Goal: Contribute content: Add original content to the website for others to see

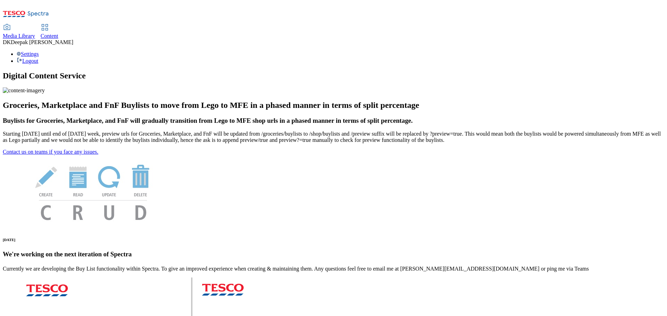
click at [58, 33] on span "Content" at bounding box center [50, 36] width 18 height 6
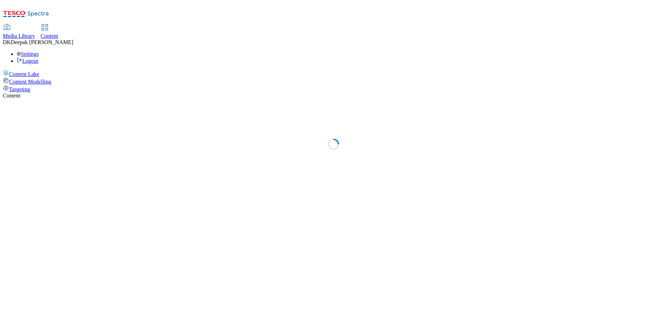
select select "ghs-uk"
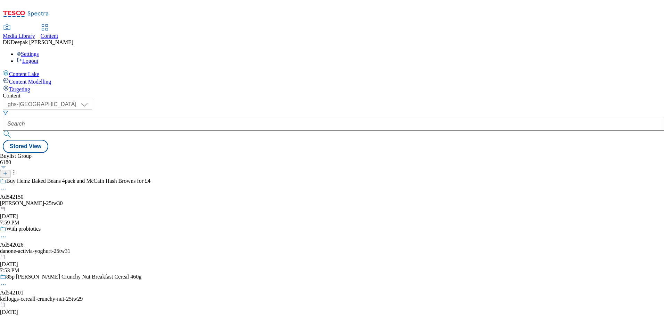
click at [10, 170] on button at bounding box center [5, 174] width 10 height 8
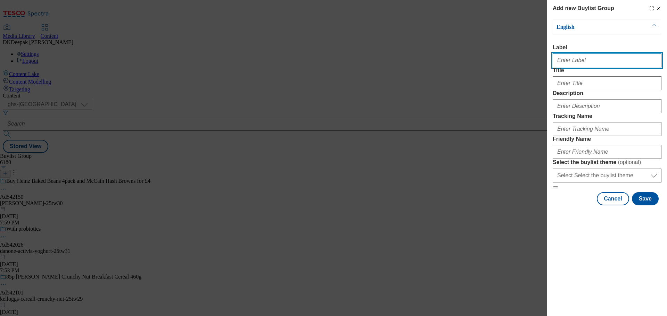
click at [568, 67] on input "Label" at bounding box center [606, 60] width 109 height 14
paste input "Ad541831"
type input "Ad541831"
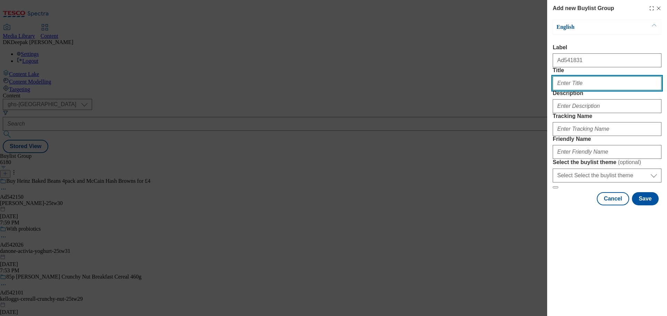
click at [584, 90] on input "Title" at bounding box center [606, 83] width 109 height 14
paste input "Make your breakfast Alprolicious"
type input "Make your breakfast Alprolicious"
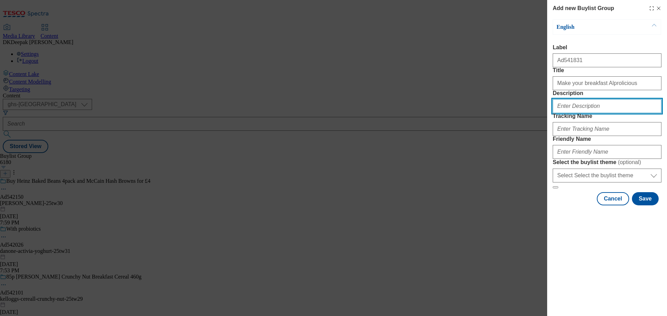
click at [590, 113] on input "Description" at bounding box center [606, 106] width 109 height 14
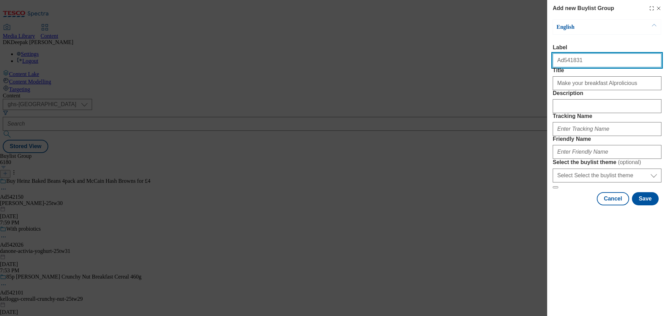
click at [568, 59] on input "Ad541831" at bounding box center [606, 60] width 109 height 14
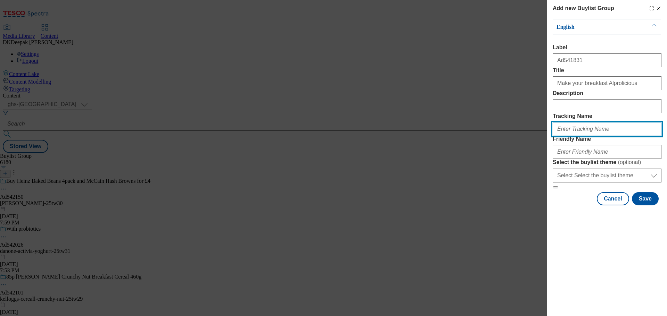
click at [573, 136] on input "Tracking Name" at bounding box center [606, 129] width 109 height 14
paste input "Ad541831"
type input "DH_AD541831"
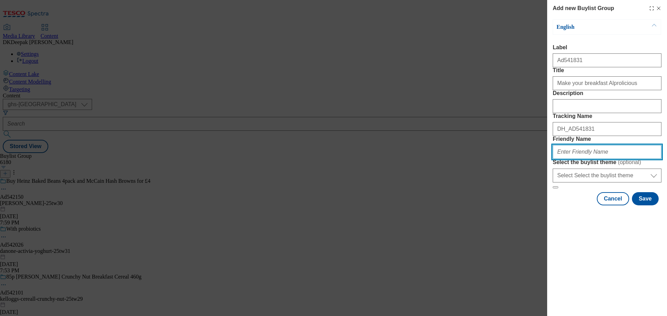
click at [570, 159] on input "Friendly Name" at bounding box center [606, 152] width 109 height 14
type input "a"
drag, startPoint x: 583, startPoint y: 201, endPoint x: 508, endPoint y: 203, distance: 75.0
click at [517, 202] on div "Add new Buylist Group English Label Ad541831 Title Make your breakfast Alprolic…" at bounding box center [333, 158] width 667 height 316
type input "danone-alpro-25tw31"
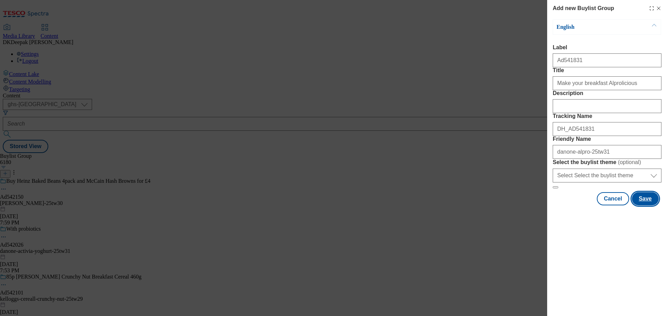
click at [643, 206] on button "Save" at bounding box center [645, 198] width 27 height 13
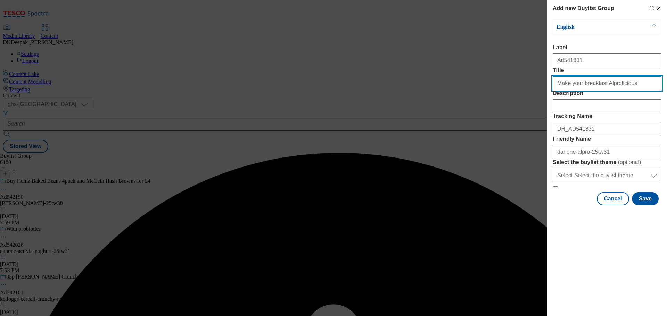
click at [636, 90] on input "Title" at bounding box center [606, 83] width 109 height 14
type input "Make your breakfast Alprolicious"
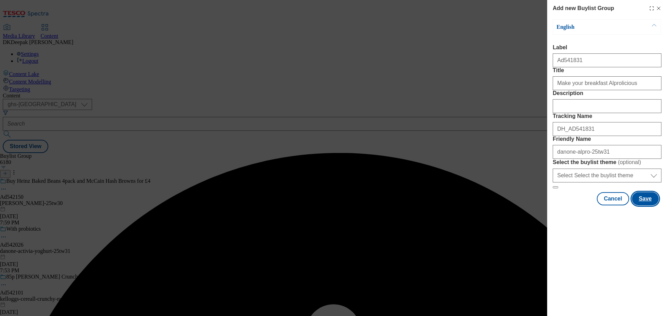
click at [645, 206] on button "Save" at bounding box center [645, 198] width 27 height 13
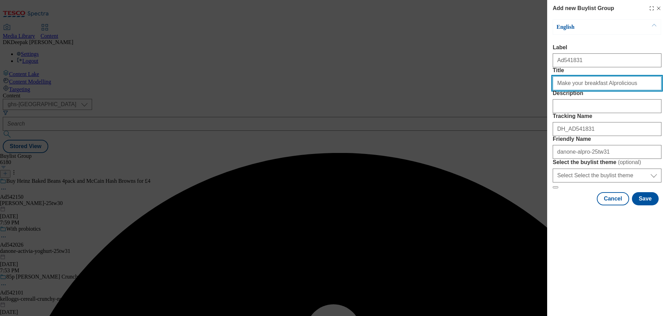
click at [631, 90] on input "Make your breakfast Alprolicious" at bounding box center [606, 83] width 109 height 14
type input "Make your breakfast Alprolicious"
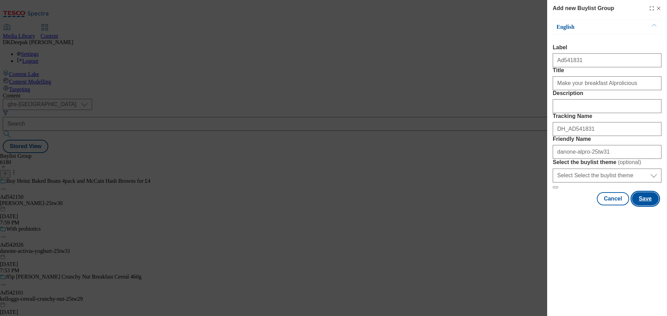
click at [645, 206] on button "Save" at bounding box center [645, 198] width 27 height 13
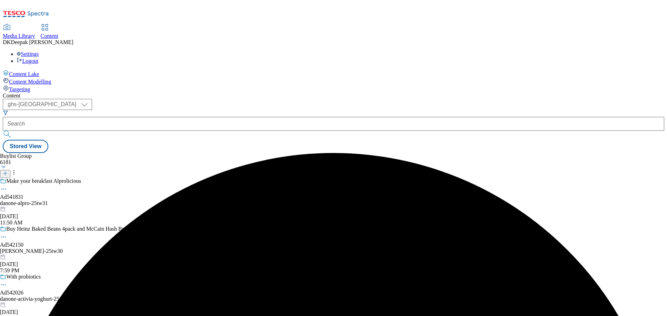
click at [150, 200] on div "danone-alpro-25tw31" at bounding box center [75, 203] width 150 height 6
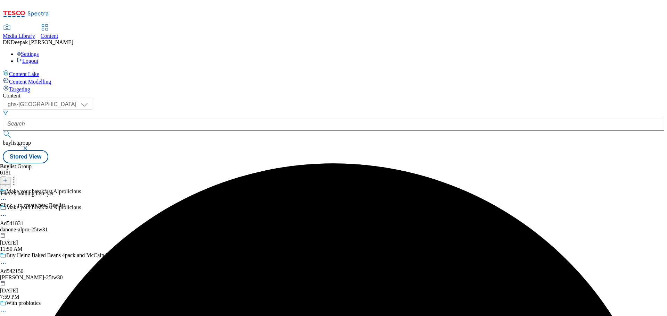
click at [150, 227] on div "danone-alpro-25tw31" at bounding box center [75, 230] width 150 height 6
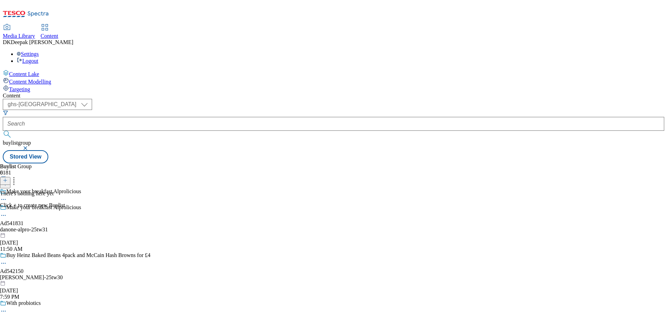
click at [8, 178] on icon at bounding box center [5, 180] width 5 height 5
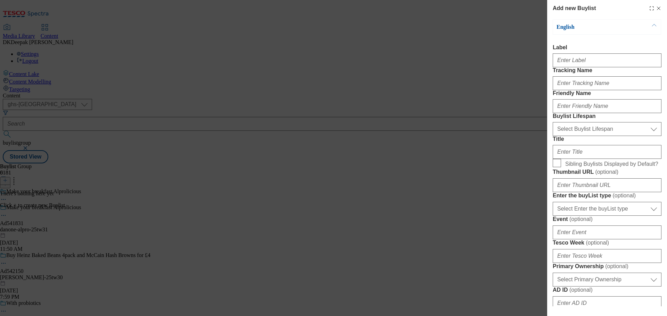
click at [572, 55] on div "Modal" at bounding box center [606, 59] width 109 height 17
click at [575, 67] on input "Label" at bounding box center [606, 60] width 109 height 14
paste input "Ad541831"
type input "Ad541831"
click at [582, 90] on input "Tracking Name" at bounding box center [606, 83] width 109 height 14
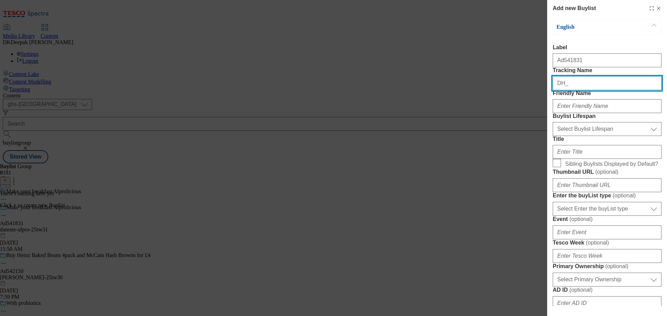
paste input "Ad541831"
type input "DH_AD541831"
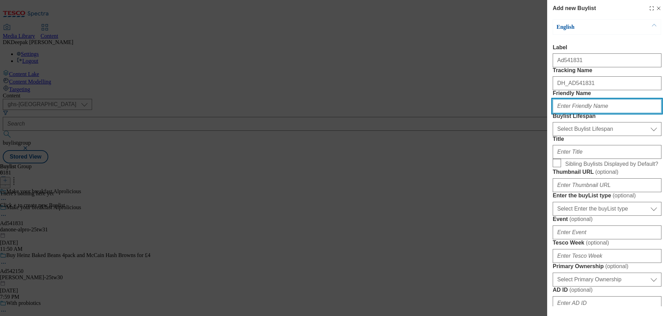
click at [574, 113] on input "Friendly Name" at bounding box center [606, 106] width 109 height 14
type input "danone"
click at [573, 178] on form "Label Ad541831 Tracking Name DH_AD541831 Friendly Name danone Buylist Lifespan …" at bounding box center [606, 287] width 109 height 487
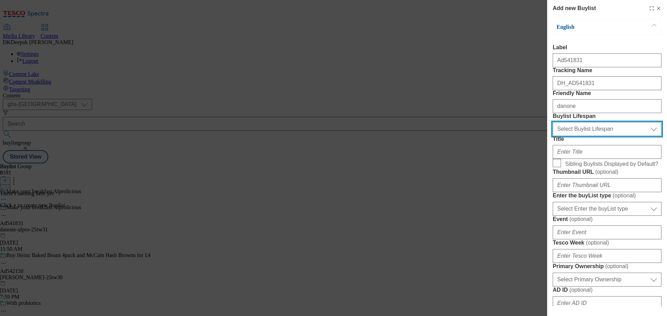
click at [574, 136] on select "Select Buylist Lifespan evergreen seasonal tactical" at bounding box center [606, 129] width 109 height 14
select select "tactical"
click at [552, 136] on select "Select Buylist Lifespan evergreen seasonal tactical" at bounding box center [606, 129] width 109 height 14
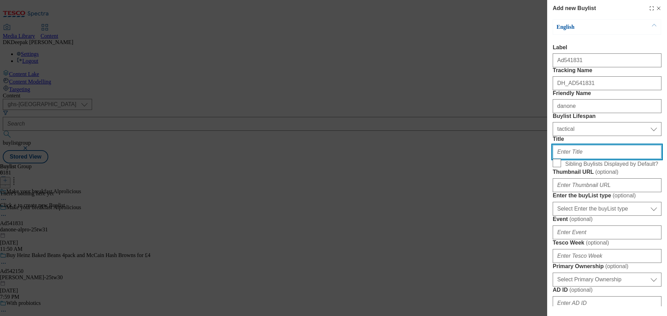
click at [578, 159] on input "Title" at bounding box center [606, 152] width 109 height 14
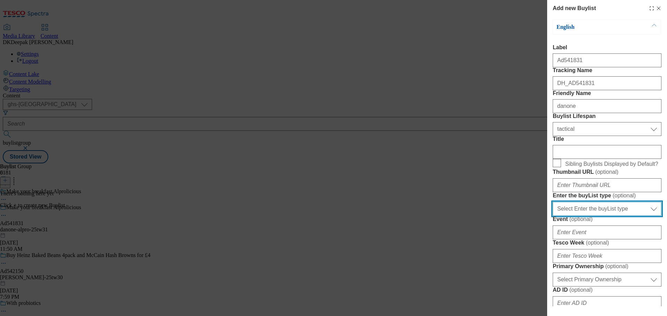
click at [605, 216] on select "Select Enter the buyList type event supplier funded long term >4 weeks supplier…" at bounding box center [606, 209] width 109 height 14
select select "supplier funded short term 1-3 weeks"
click at [552, 216] on select "Select Enter the buyList type event supplier funded long term >4 weeks supplier…" at bounding box center [606, 209] width 109 height 14
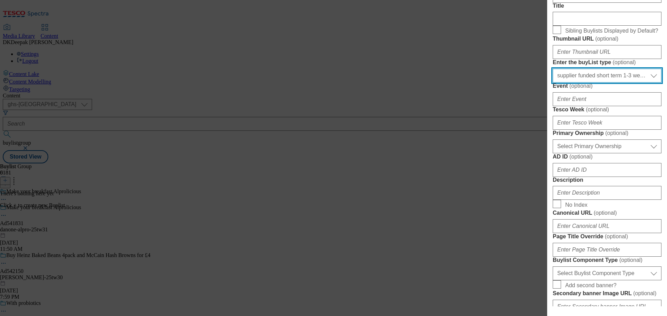
scroll to position [278, 0]
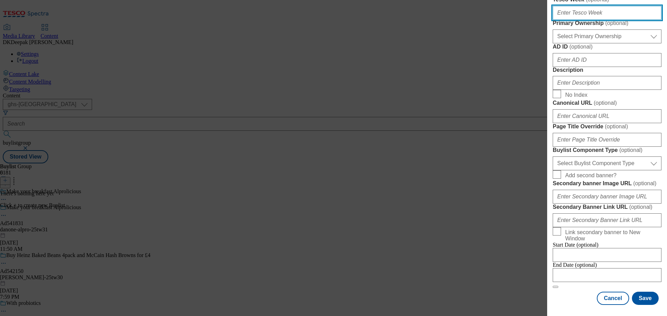
click at [580, 20] on input "Tesco Week ( optional )" at bounding box center [606, 13] width 109 height 14
type input "31"
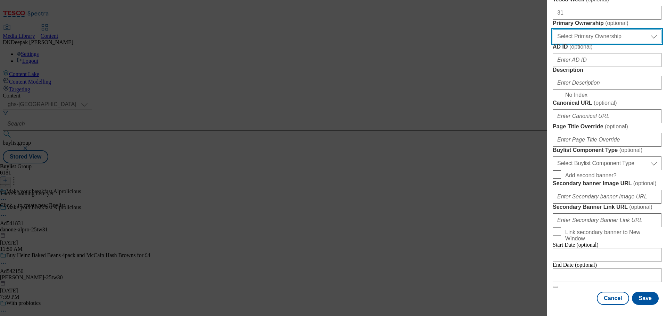
click at [581, 43] on select "Select Primary Ownership tesco dunnhumby" at bounding box center [606, 37] width 109 height 14
select select "dunnhumby"
click at [552, 43] on select "Select Primary Ownership tesco dunnhumby" at bounding box center [606, 37] width 109 height 14
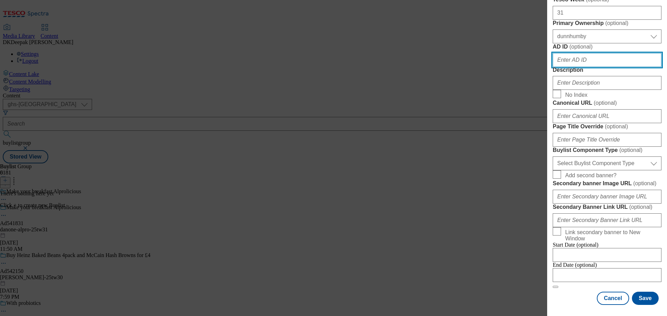
click at [576, 67] on input "AD ID ( optional )" at bounding box center [606, 60] width 109 height 14
click at [600, 67] on input "AD ID ( optional )" at bounding box center [606, 60] width 109 height 14
paste input "Ad541831"
drag, startPoint x: 561, startPoint y: 148, endPoint x: 543, endPoint y: 148, distance: 18.1
click at [543, 148] on div "Add new Buylist English Label Ad541831 Tracking Name DH_AD541831 Friendly Name …" at bounding box center [333, 158] width 667 height 316
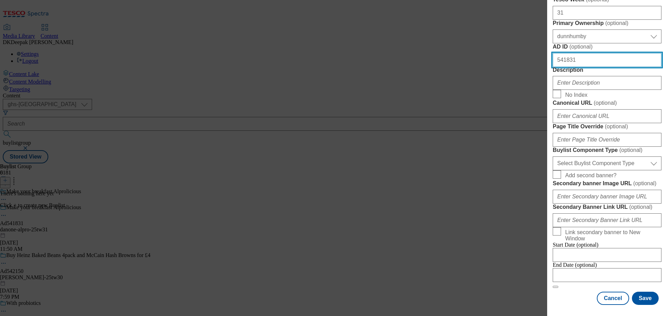
type input "541831"
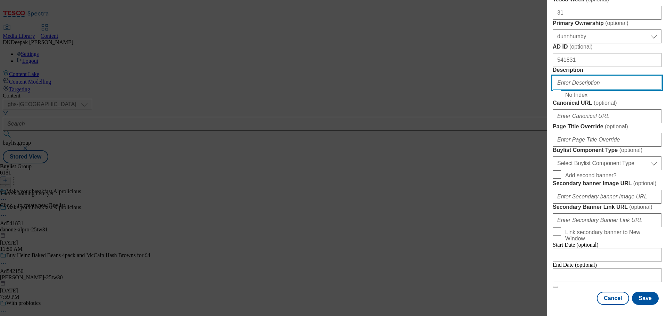
click at [585, 90] on input "Description" at bounding box center [606, 83] width 109 height 14
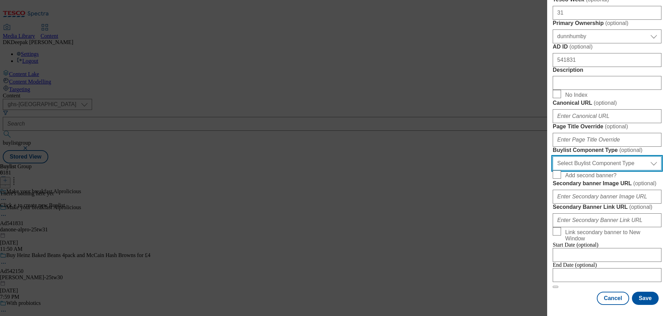
click at [595, 170] on select "Select Buylist Component Type Banner Competition Header Meal" at bounding box center [606, 164] width 109 height 14
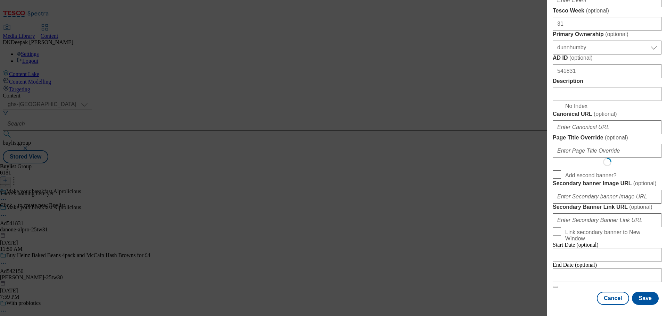
scroll to position [0, 0]
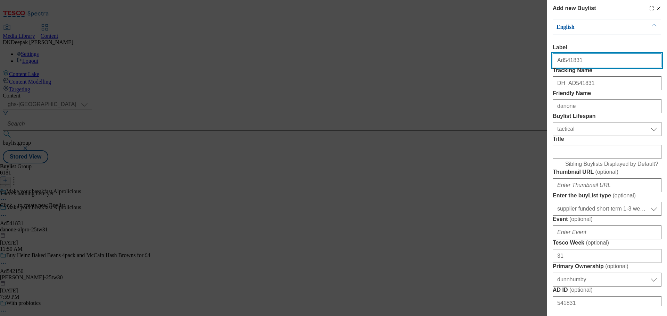
select select "Banner"
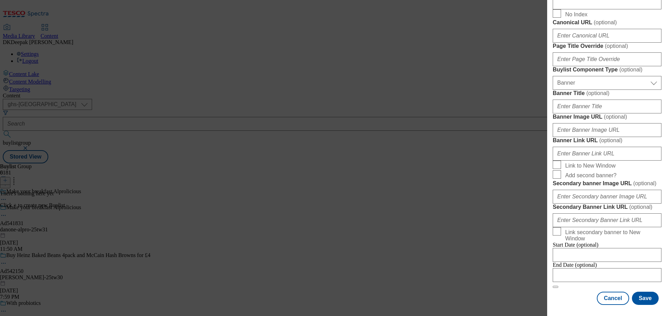
scroll to position [620, 0]
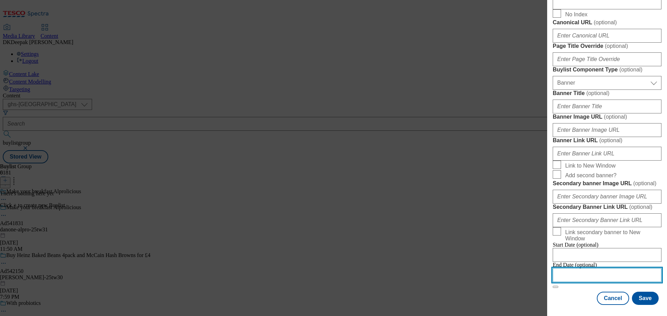
click at [595, 272] on input "Modal" at bounding box center [606, 275] width 109 height 14
select select "2025"
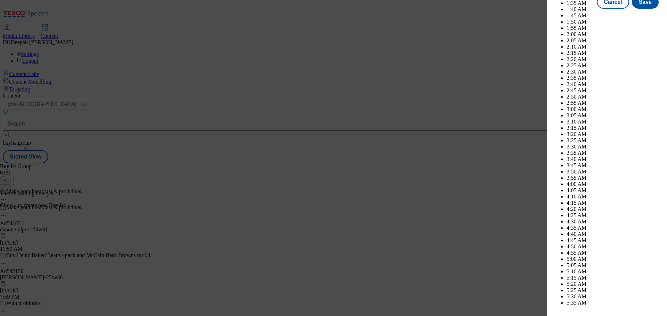
scroll to position [1818, 0]
select select "December"
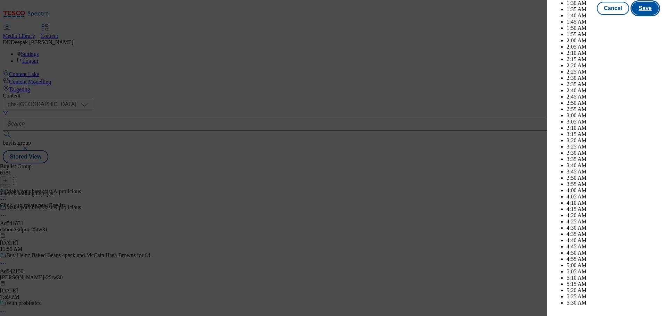
click at [649, 15] on button "Save" at bounding box center [645, 8] width 27 height 13
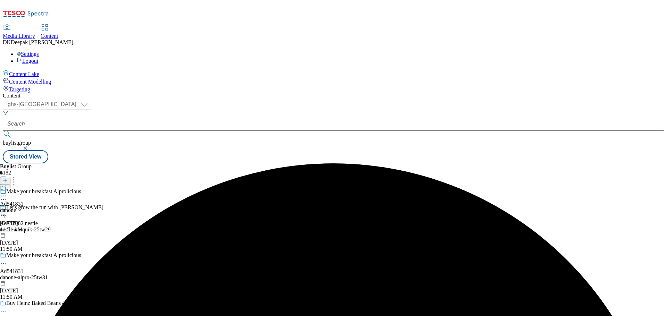
click at [24, 207] on div "danone" at bounding box center [12, 210] width 24 height 6
click at [8, 178] on icon at bounding box center [5, 180] width 5 height 5
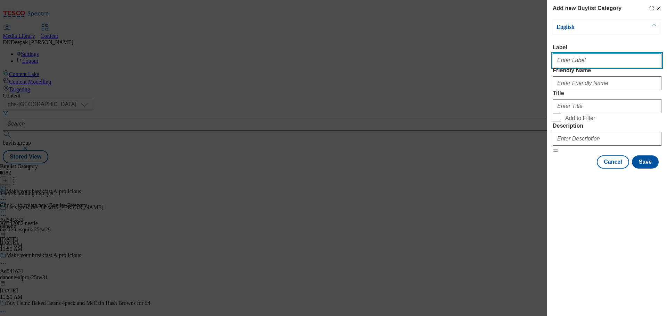
click at [568, 63] on input "Label" at bounding box center [606, 60] width 109 height 14
paste input "Ad541831"
type input "Ad541831"
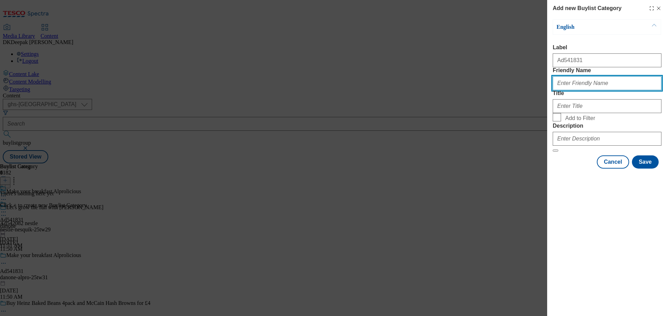
click at [586, 90] on input "Friendly Name" at bounding box center [606, 83] width 109 height 14
type input "danone-alpro"
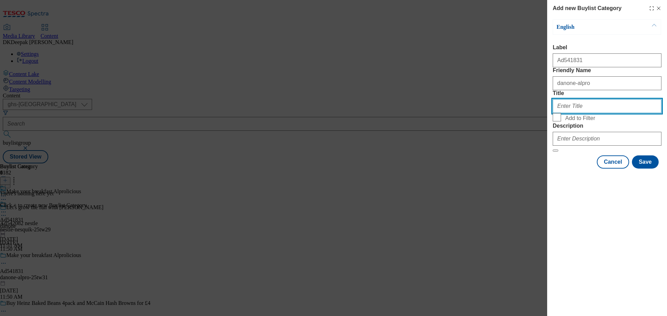
click at [582, 113] on input "Title" at bounding box center [606, 106] width 109 height 14
type input "Danone"
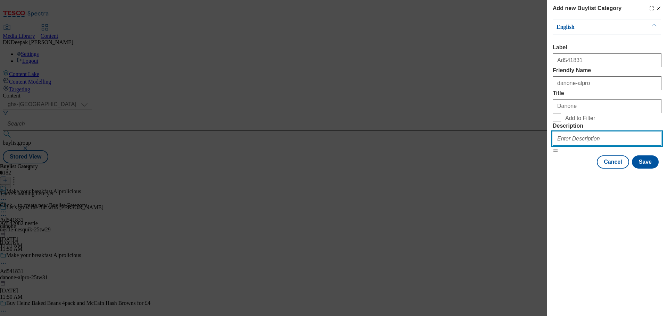
click at [588, 146] on input "Description" at bounding box center [606, 139] width 109 height 14
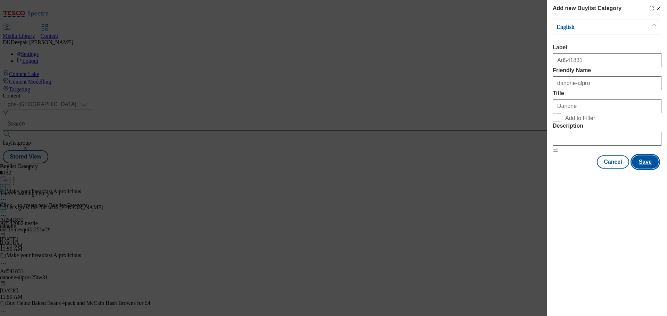
click at [643, 169] on button "Save" at bounding box center [645, 162] width 27 height 13
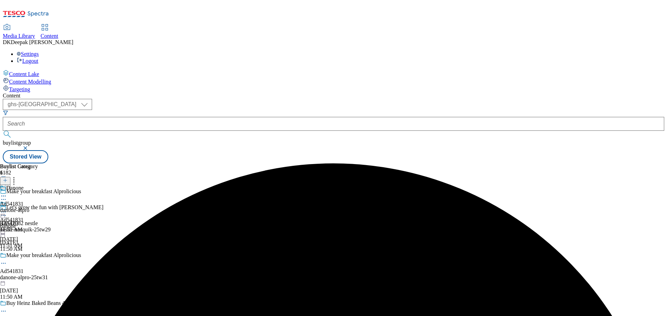
click at [38, 185] on div "Danone Ad541831 danone-alpro Sep 9, 2025 11:51 AM" at bounding box center [19, 209] width 38 height 48
click at [8, 178] on icon at bounding box center [5, 180] width 5 height 5
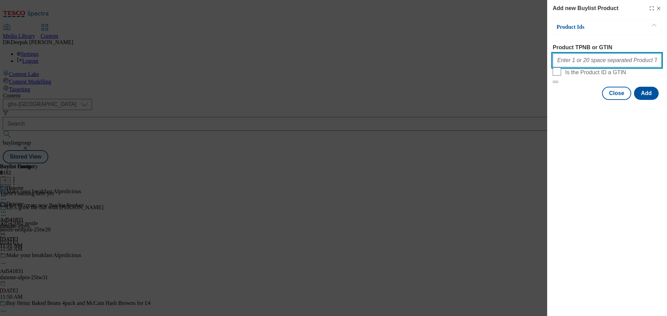
drag, startPoint x: 607, startPoint y: 61, endPoint x: 614, endPoint y: 68, distance: 9.1
click at [607, 61] on input "Product TPNB or GTIN" at bounding box center [606, 60] width 109 height 14
paste input "81909565 86126020 71034802 72500589, 81909565 86126020 71034802 72500589"
type input "81909565 86126020 71034802 72500589, 81909565 86126020 71034802 72500589"
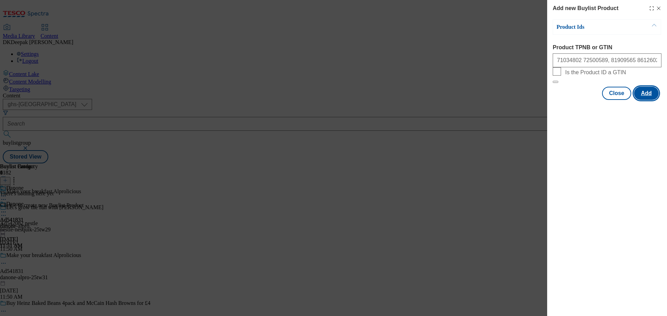
click at [645, 100] on button "Add" at bounding box center [646, 93] width 25 height 13
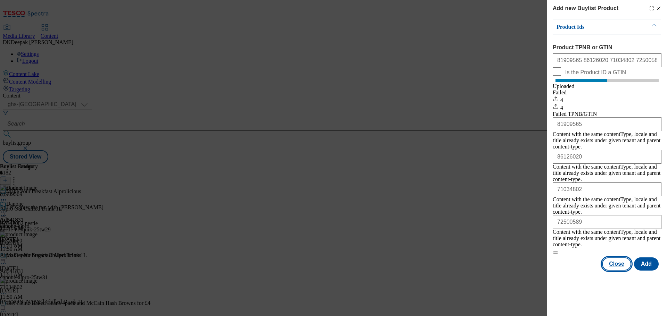
click at [618, 258] on button "Close" at bounding box center [616, 264] width 29 height 13
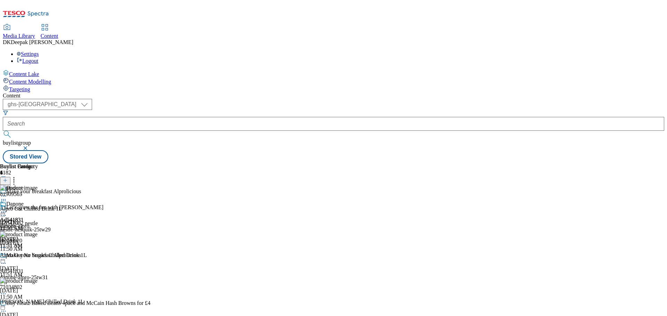
scroll to position [14, 0]
click at [7, 209] on icon at bounding box center [3, 212] width 7 height 7
click at [38, 256] on span "Preview" at bounding box center [30, 258] width 16 height 5
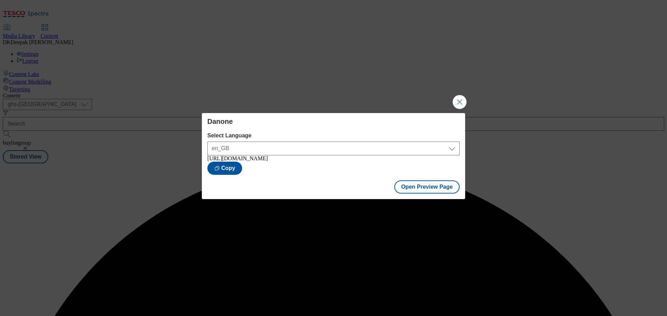
scroll to position [0, 0]
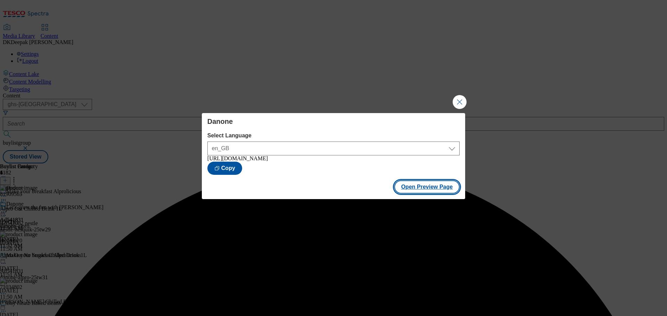
click at [425, 189] on button "Open Preview Page" at bounding box center [427, 187] width 66 height 13
click at [455, 99] on button "Close Modal" at bounding box center [459, 102] width 14 height 14
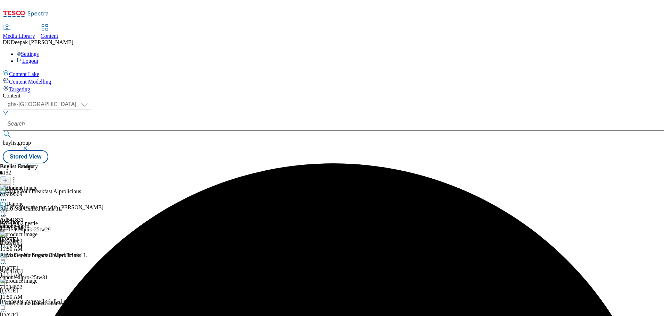
click at [7, 209] on icon at bounding box center [3, 212] width 7 height 7
click at [32, 223] on button "Edit" at bounding box center [23, 227] width 18 height 8
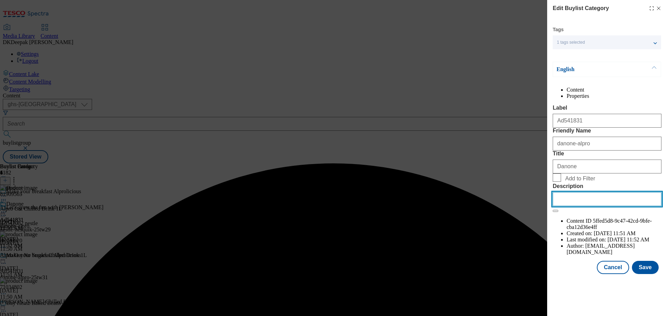
click at [589, 206] on input "Description" at bounding box center [606, 199] width 109 height 14
paste input "Alpro Oat Original Chilled Dairy Free Drink 1L"
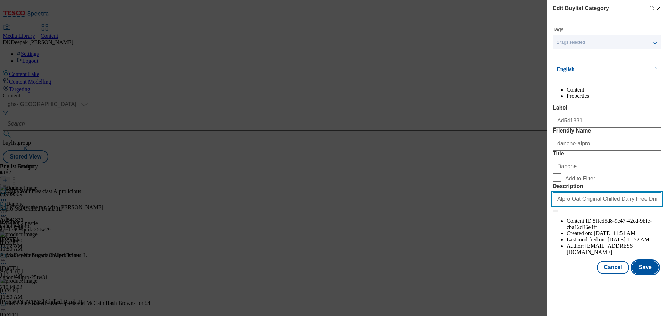
type input "Alpro Oat Original Chilled Dairy Free Drink 1L"
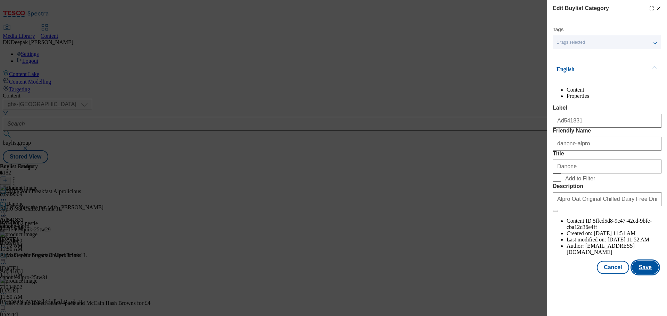
click at [642, 274] on button "Save" at bounding box center [645, 267] width 27 height 13
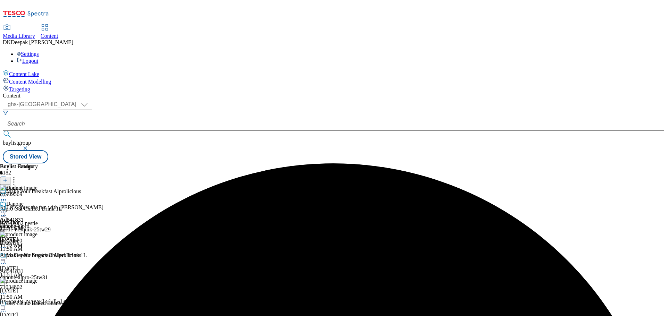
click at [7, 209] on icon at bounding box center [3, 212] width 7 height 7
click at [32, 223] on button "Edit" at bounding box center [23, 227] width 18 height 8
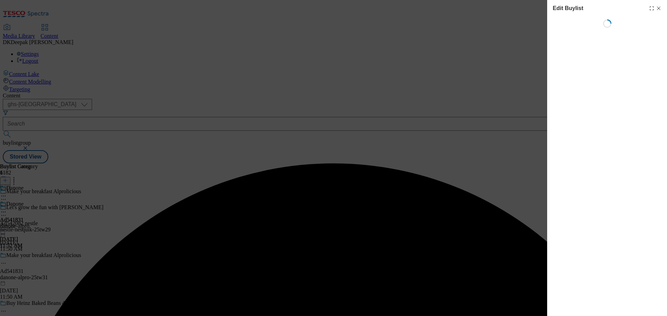
select select "tactical"
select select "supplier funded short term 1-3 weeks"
select select "dunnhumby"
select select "Banner"
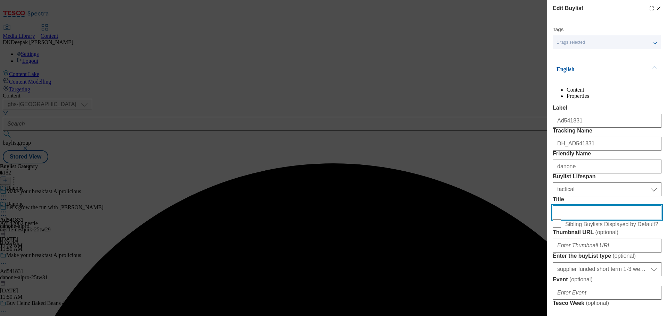
click at [592, 219] on input "Title" at bounding box center [606, 213] width 109 height 14
paste input "Alpro Oat Original Chilled Dairy Free Drink 1L"
type input "Alpro Oat Original Chilled Dairy Free Drink 1L"
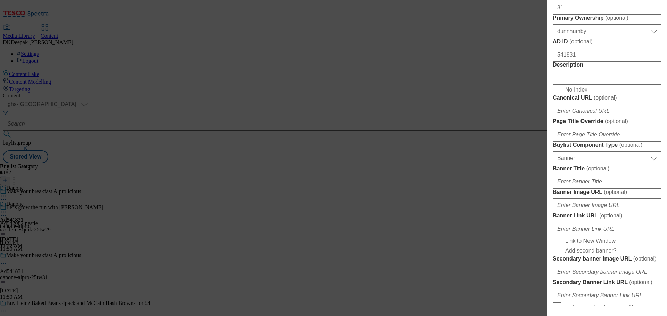
scroll to position [242, 0]
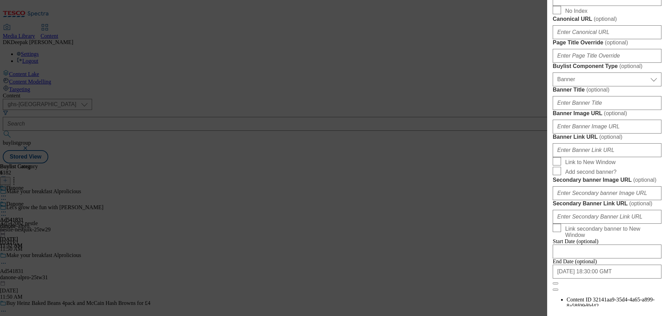
scroll to position [381, 0]
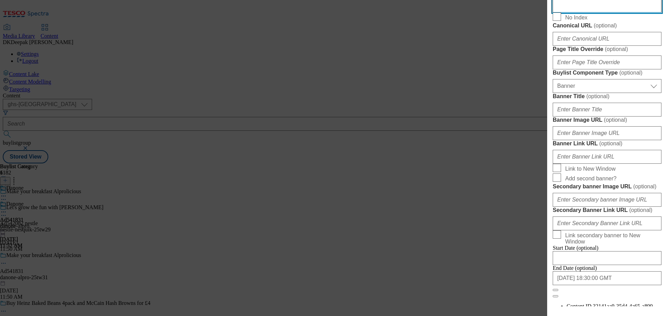
click at [586, 12] on input "Description" at bounding box center [606, 6] width 109 height 14
paste input "Alpro Oat Original Chilled Dairy Free Drink 1L"
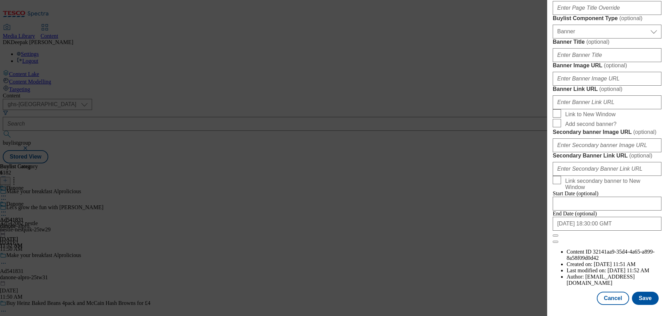
scroll to position [694, 0]
type input "Alpro Oat Original Chilled Dairy Free Drink 1L"
click at [641, 296] on button "Save" at bounding box center [645, 298] width 27 height 13
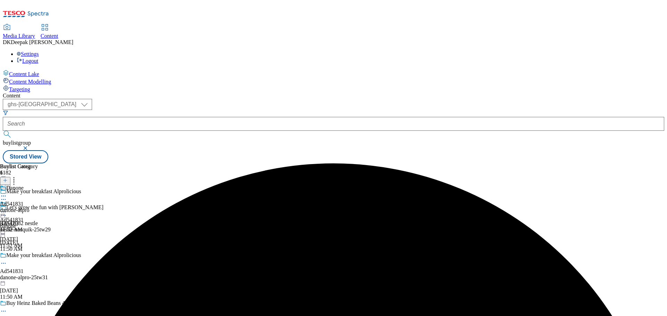
click at [7, 260] on icon at bounding box center [3, 263] width 7 height 7
click at [32, 274] on button "Edit" at bounding box center [23, 278] width 18 height 8
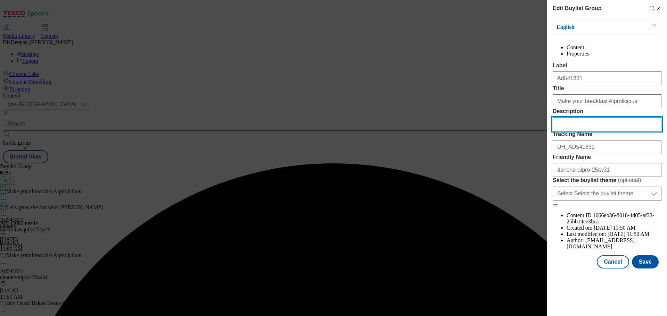
click at [580, 131] on input "Description" at bounding box center [606, 124] width 109 height 14
paste input "Alpro Oat Original Chilled Dairy Free Drink 1L"
type input "Alpro Oat Original Chilled Dairy Free Drink 1L"
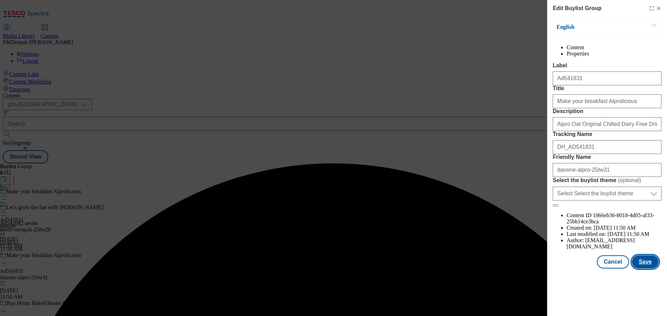
click at [645, 269] on button "Save" at bounding box center [645, 262] width 27 height 13
